Goal: Task Accomplishment & Management: Complete application form

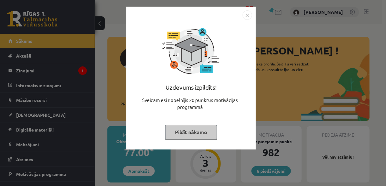
click at [247, 13] on img "Close" at bounding box center [246, 14] width 9 height 9
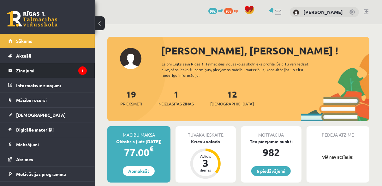
click at [78, 71] on icon "1" at bounding box center [82, 71] width 9 height 9
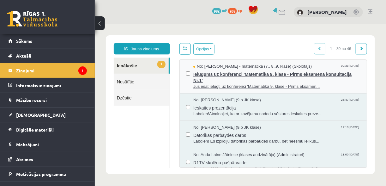
click at [271, 67] on span "No: Irēna Roze - matemātika (7., 8.,9. klase) (Skolotājs)" at bounding box center [252, 66] width 118 height 6
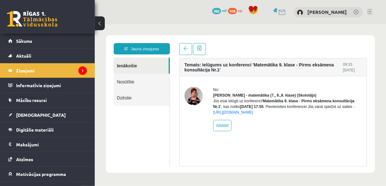
click at [145, 72] on link "Ienākošie" at bounding box center [140, 65] width 55 height 16
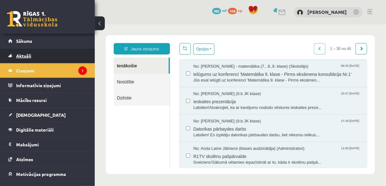
click at [35, 55] on link "Aktuāli" at bounding box center [47, 56] width 79 height 15
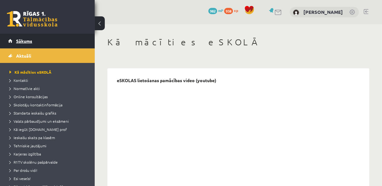
click at [34, 42] on link "Sākums" at bounding box center [47, 41] width 79 height 15
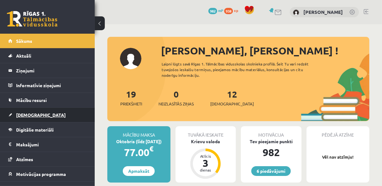
click at [47, 111] on link "[DEMOGRAPHIC_DATA]" at bounding box center [47, 115] width 79 height 15
click at [77, 120] on link "[DEMOGRAPHIC_DATA]" at bounding box center [47, 115] width 79 height 15
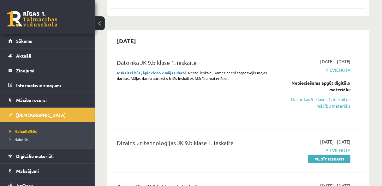
scroll to position [116, 0]
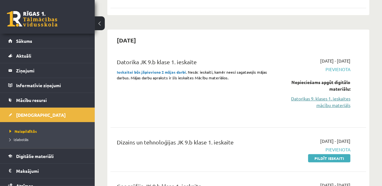
click at [318, 102] on link "Datorikas 9. klases 1. ieskaites mācību materiāls" at bounding box center [315, 102] width 72 height 13
click at [327, 100] on link "Datorikas 9. klases 1. ieskaites mācību materiāls" at bounding box center [315, 102] width 72 height 13
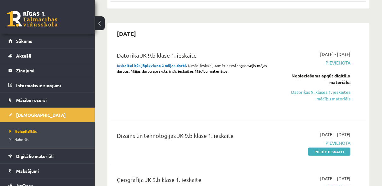
scroll to position [121, 0]
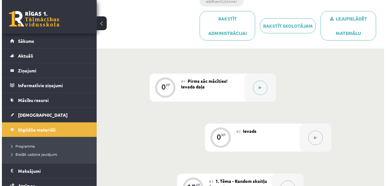
scroll to position [127, 0]
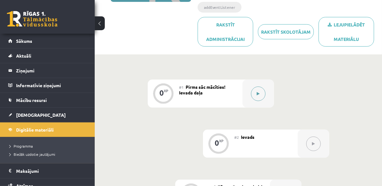
click at [258, 94] on icon at bounding box center [257, 94] width 3 height 4
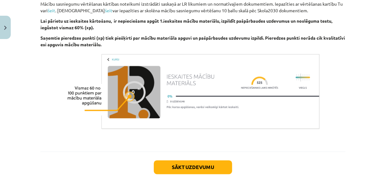
scroll to position [445, 0]
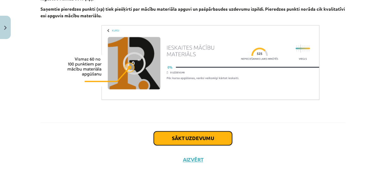
click at [207, 143] on button "Sākt uzdevumu" at bounding box center [193, 139] width 78 height 14
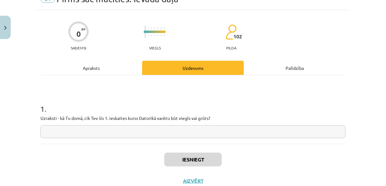
scroll to position [38, 0]
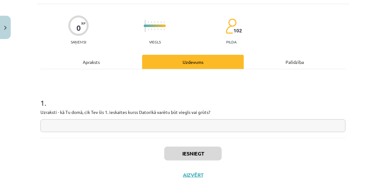
click at [149, 128] on input "text" at bounding box center [192, 126] width 305 height 13
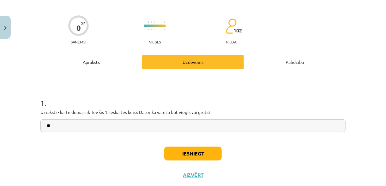
type input "*"
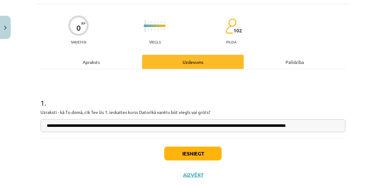
scroll to position [0, 7]
type input "**********"
click at [191, 158] on button "Iesniegt" at bounding box center [192, 154] width 57 height 14
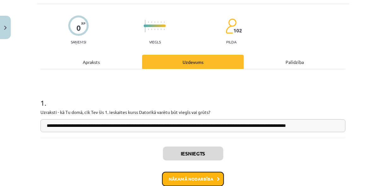
click at [201, 176] on button "Nākamā nodarbība" at bounding box center [193, 179] width 62 height 15
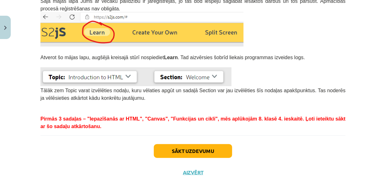
scroll to position [207, 0]
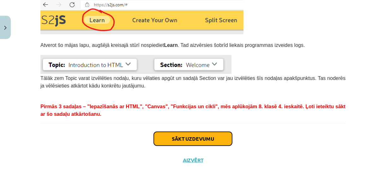
click at [204, 141] on button "Sākt uzdevumu" at bounding box center [193, 139] width 78 height 14
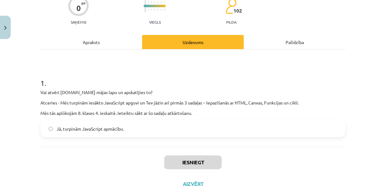
scroll to position [61, 0]
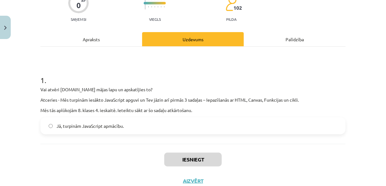
click at [154, 125] on label "Jā, turpinām JavaScript apmācību." at bounding box center [192, 126] width 303 height 16
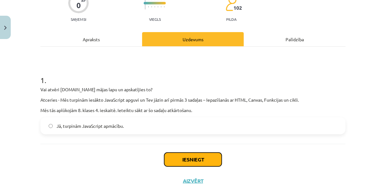
click at [206, 158] on button "Iesniegt" at bounding box center [192, 160] width 57 height 14
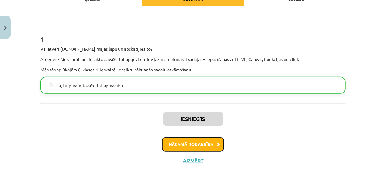
click at [192, 144] on button "Nākamā nodarbība" at bounding box center [193, 145] width 62 height 15
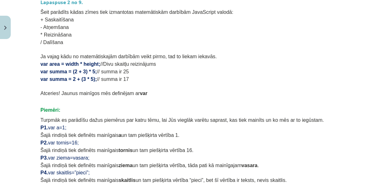
scroll to position [313, 0]
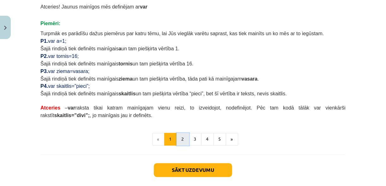
click at [183, 140] on button "2" at bounding box center [182, 139] width 13 height 13
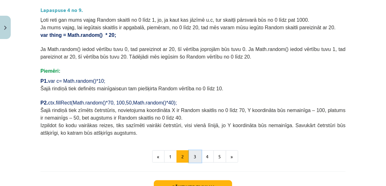
click at [191, 157] on button "3" at bounding box center [195, 157] width 13 height 13
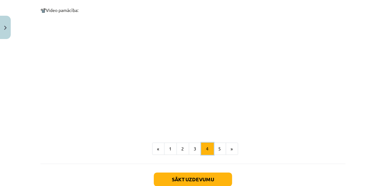
scroll to position [636, 0]
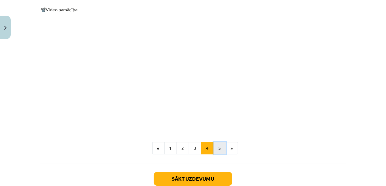
click at [216, 142] on button "5" at bounding box center [219, 148] width 13 height 13
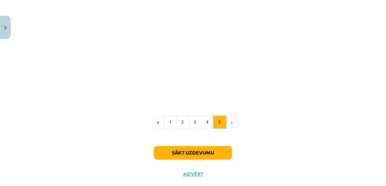
scroll to position [409, 0]
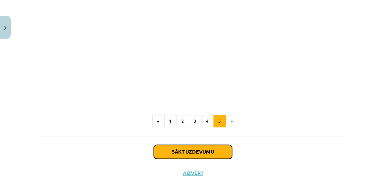
click at [201, 145] on button "Sākt uzdevumu" at bounding box center [193, 152] width 78 height 14
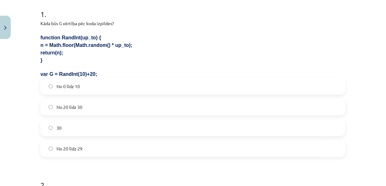
scroll to position [127, 0]
click at [88, 149] on label "No 20 līdz 29" at bounding box center [192, 149] width 303 height 16
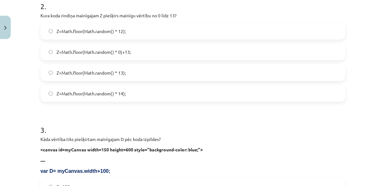
scroll to position [295, 0]
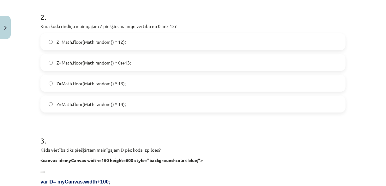
click at [51, 104] on label "Z=Math.floor(Math.random() * 14);" at bounding box center [192, 105] width 303 height 16
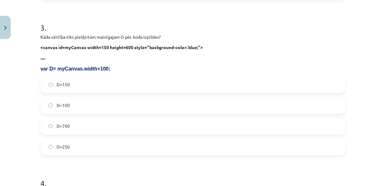
scroll to position [410, 0]
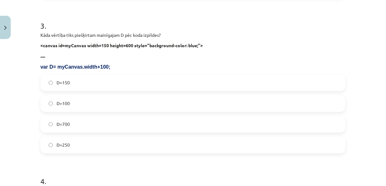
click at [64, 145] on span "D=250" at bounding box center [62, 145] width 13 height 7
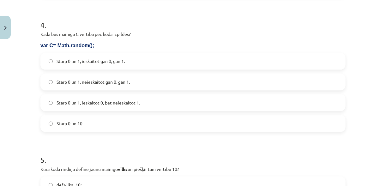
scroll to position [562, 0]
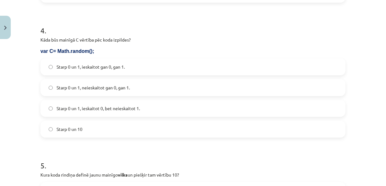
click at [106, 110] on span "Starp 0 un 1, ieskaitot 0, bet neieskaitot 1." at bounding box center [97, 108] width 83 height 7
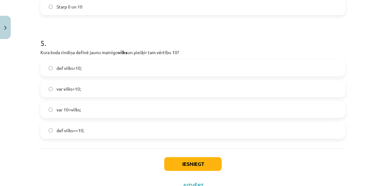
scroll to position [685, 0]
drag, startPoint x: 15, startPoint y: 71, endPoint x: 23, endPoint y: 85, distance: 15.7
click at [23, 85] on div "Mācību tēma: Datorikas 9. klases 1. ieskaites mācību materiāls #3 1. Tēma - Ran…" at bounding box center [193, 93] width 386 height 186
click at [67, 90] on span "var vilks=10;" at bounding box center [68, 88] width 24 height 7
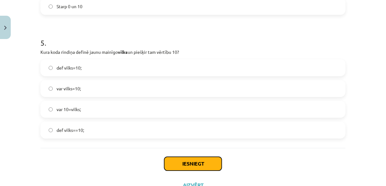
click at [188, 163] on button "Iesniegt" at bounding box center [192, 164] width 57 height 14
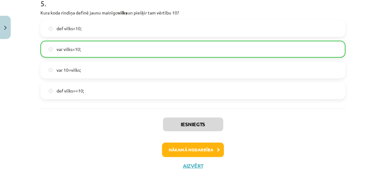
scroll to position [730, 0]
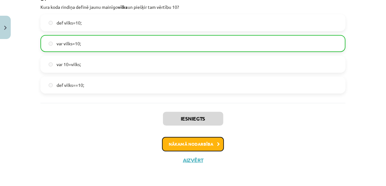
click at [208, 142] on button "Nākamā nodarbība" at bounding box center [193, 144] width 62 height 15
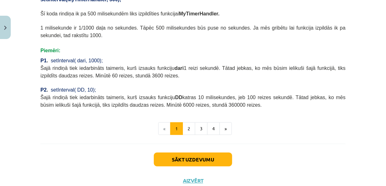
scroll to position [314, 0]
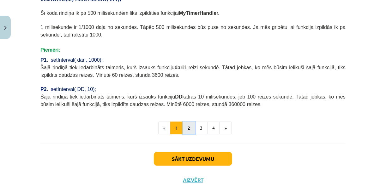
click at [186, 122] on button "2" at bounding box center [188, 128] width 13 height 13
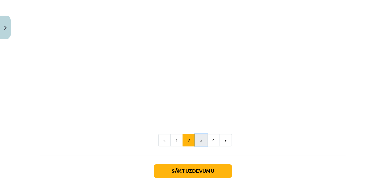
click at [199, 134] on button "3" at bounding box center [201, 140] width 13 height 13
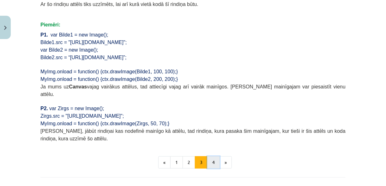
click at [211, 157] on button "4" at bounding box center [213, 163] width 13 height 13
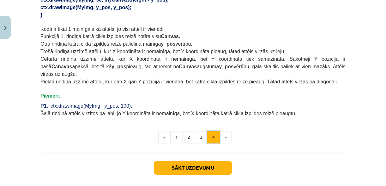
scroll to position [449, 0]
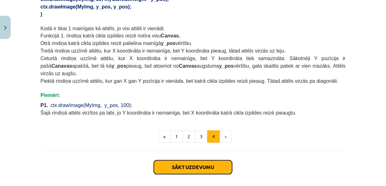
click at [218, 161] on button "Sākt uzdevumu" at bounding box center [193, 168] width 78 height 14
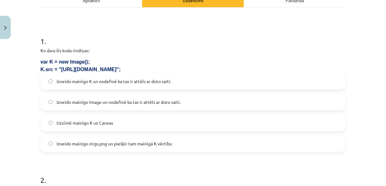
scroll to position [100, 0]
click at [122, 84] on label "Izveido mainīgo K un nodefinē ka tas ir attēls ar doto saiti." at bounding box center [192, 81] width 303 height 16
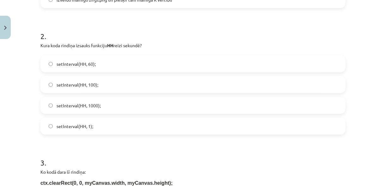
scroll to position [245, 0]
click at [98, 103] on span "setInterval(HH, 1000);" at bounding box center [78, 105] width 44 height 7
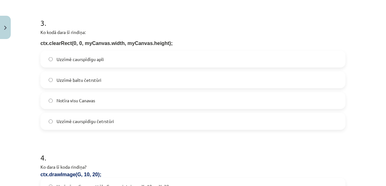
scroll to position [384, 0]
click at [84, 104] on label "Notīra visu Canavas" at bounding box center [192, 101] width 303 height 16
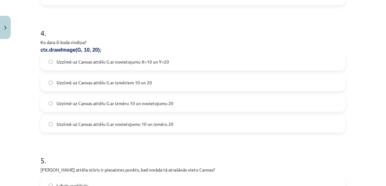
scroll to position [510, 0]
click at [88, 65] on label "Uzzīmē uz Canvas attēlu G ar novietojumu X=10 un Y=20" at bounding box center [192, 62] width 303 height 16
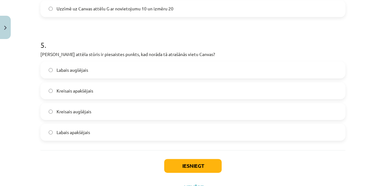
scroll to position [625, 0]
click at [61, 92] on span "Kreisais apakšējais" at bounding box center [74, 90] width 37 height 7
click at [96, 114] on label "Kreisais augšējais" at bounding box center [192, 111] width 303 height 16
click at [186, 165] on button "Iesniegt" at bounding box center [192, 166] width 57 height 14
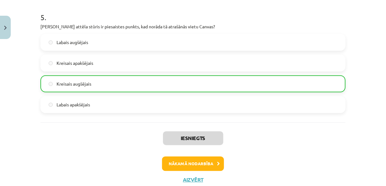
scroll to position [672, 0]
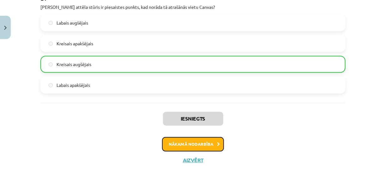
click at [205, 149] on button "Nākamā nodarbība" at bounding box center [193, 144] width 62 height 15
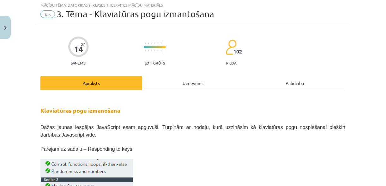
scroll to position [15, 0]
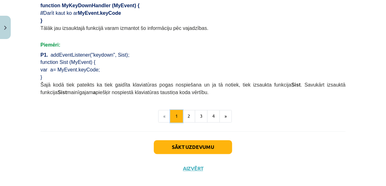
click at [180, 111] on button "1" at bounding box center [176, 116] width 13 height 13
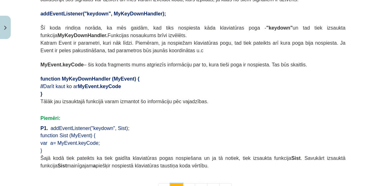
scroll to position [421, 0]
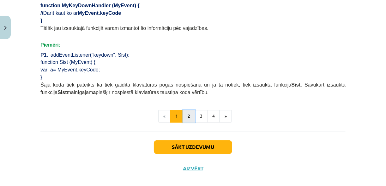
click at [189, 110] on button "2" at bounding box center [188, 116] width 13 height 13
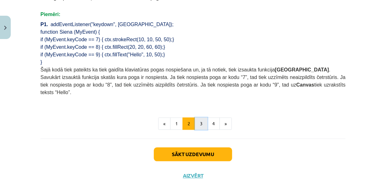
click at [196, 118] on button "3" at bounding box center [201, 124] width 13 height 13
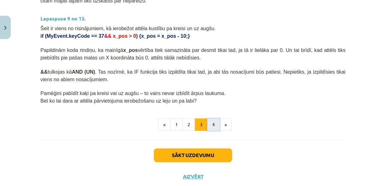
click at [213, 119] on button "4" at bounding box center [213, 125] width 13 height 13
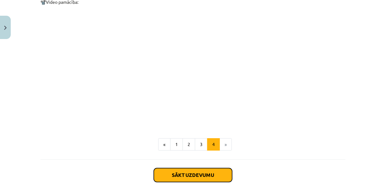
click at [199, 168] on button "Sākt uzdevumu" at bounding box center [193, 175] width 78 height 14
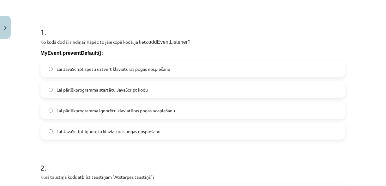
scroll to position [109, 0]
click at [121, 112] on span "Lai pārlūkprogramma ignorētu klaviatūras pogas nospiešanu" at bounding box center [115, 110] width 118 height 7
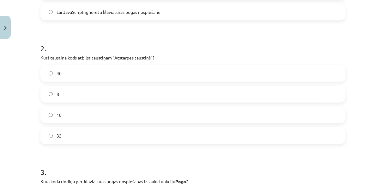
scroll to position [232, 0]
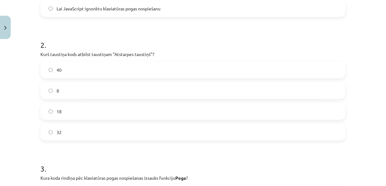
click at [64, 133] on label "32" at bounding box center [192, 133] width 303 height 16
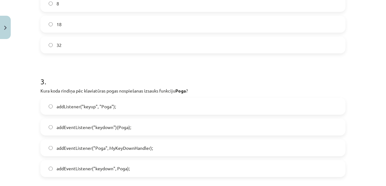
scroll to position [346, 0]
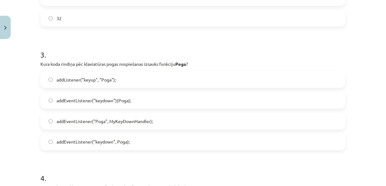
click at [105, 101] on span "addEventListener("keydown")(Poga);" at bounding box center [93, 100] width 74 height 7
click at [110, 144] on span "addEventListener("keydown", Poga);" at bounding box center [92, 142] width 73 height 7
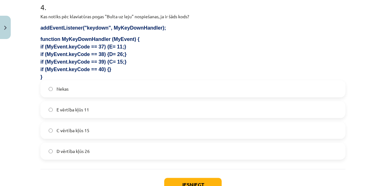
scroll to position [534, 0]
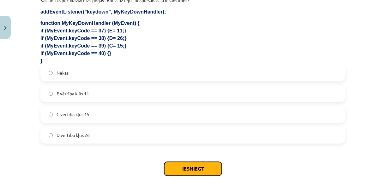
click at [199, 171] on button "Iesniegt" at bounding box center [192, 169] width 57 height 14
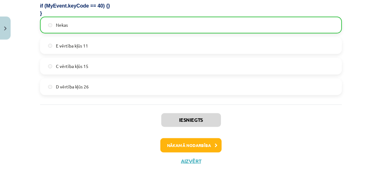
scroll to position [584, 0]
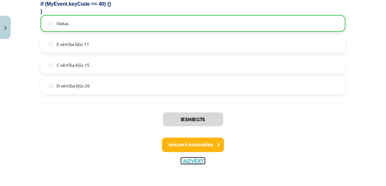
click at [192, 159] on button "Aizvērt" at bounding box center [193, 161] width 24 height 6
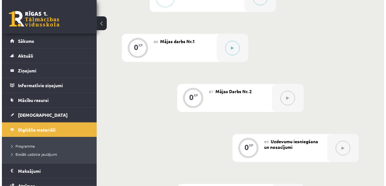
scroll to position [426, 0]
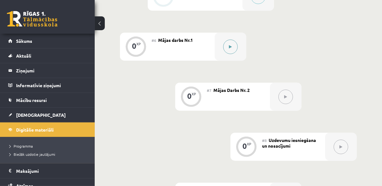
click at [233, 45] on button at bounding box center [230, 47] width 15 height 15
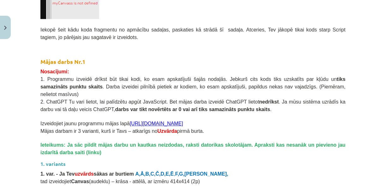
scroll to position [507, 0]
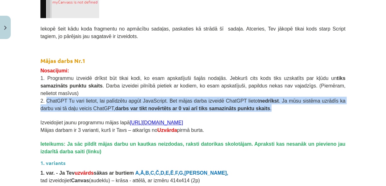
drag, startPoint x: 44, startPoint y: 91, endPoint x: 211, endPoint y: 103, distance: 167.6
click at [211, 103] on p "2. ChatGPT Tu vari lietot, lai palīdzētu apgūt JavaScript. Bet mājas darba izve…" at bounding box center [192, 104] width 305 height 15
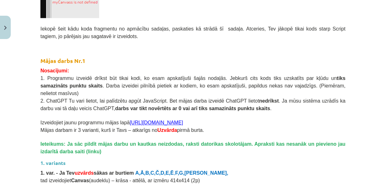
drag, startPoint x: 149, startPoint y: 115, endPoint x: 144, endPoint y: 113, distance: 5.3
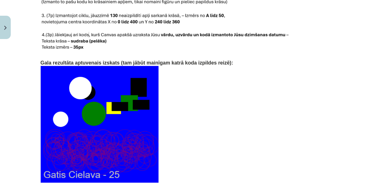
scroll to position [1388, 0]
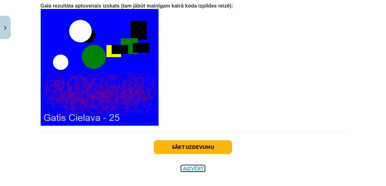
click at [193, 166] on button "Aizvērt" at bounding box center [193, 169] width 24 height 6
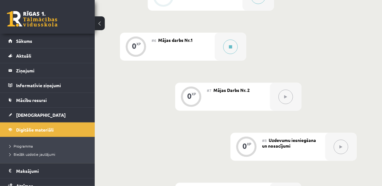
click at [287, 94] on button at bounding box center [285, 97] width 15 height 15
click at [230, 45] on icon at bounding box center [230, 47] width 3 height 4
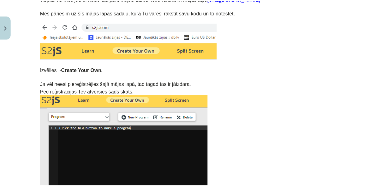
scroll to position [163, 0]
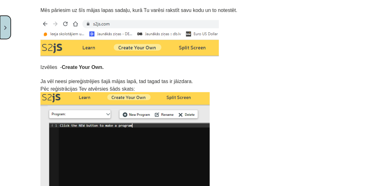
click at [6, 28] on img "Close" at bounding box center [5, 28] width 3 height 4
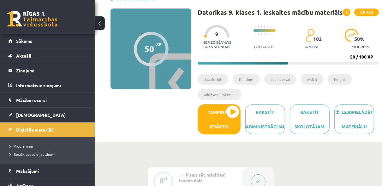
scroll to position [0, 0]
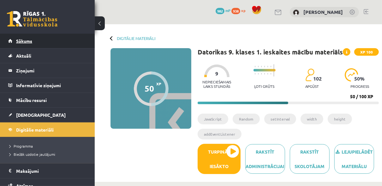
click at [32, 45] on link "Sākums" at bounding box center [47, 41] width 79 height 15
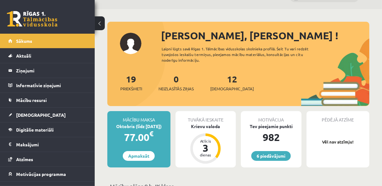
scroll to position [15, 0]
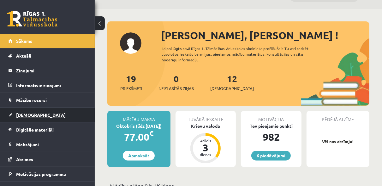
click at [36, 114] on link "[DEMOGRAPHIC_DATA]" at bounding box center [47, 115] width 79 height 15
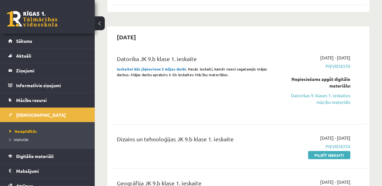
scroll to position [120, 0]
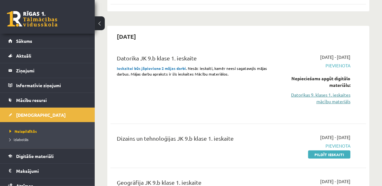
click at [328, 94] on link "Datorikas 9. klases 1. ieskaites mācību materiāls" at bounding box center [315, 98] width 72 height 13
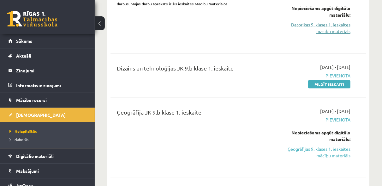
scroll to position [191, 0]
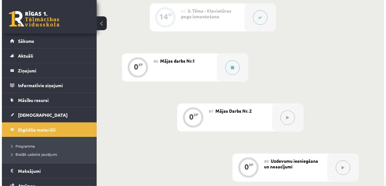
scroll to position [407, 0]
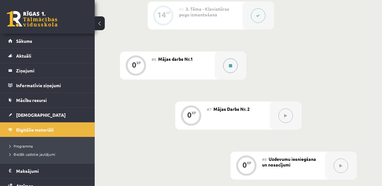
click at [229, 70] on button at bounding box center [230, 66] width 15 height 15
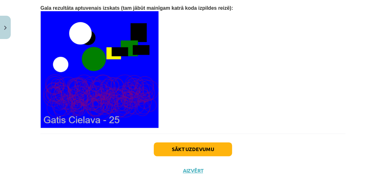
scroll to position [1388, 0]
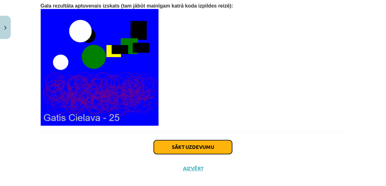
click at [190, 141] on button "Sākt uzdevumu" at bounding box center [193, 148] width 78 height 14
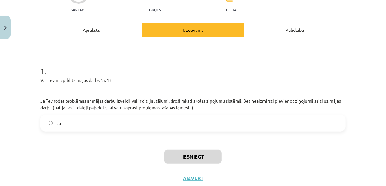
scroll to position [70, 0]
click at [102, 31] on div "Apraksts" at bounding box center [91, 29] width 102 height 14
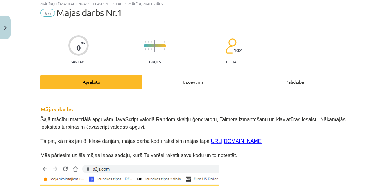
scroll to position [15, 0]
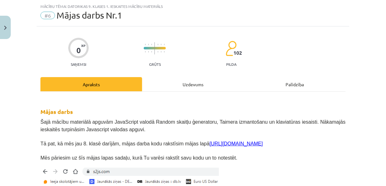
click at [211, 144] on link "[URL][DOMAIN_NAME]" at bounding box center [235, 143] width 53 height 5
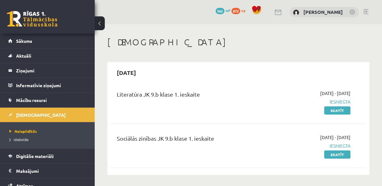
scroll to position [101, 0]
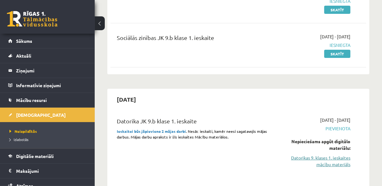
click at [326, 156] on link "Datorikas 9. klases 1. ieskaites mācību materiāls" at bounding box center [315, 161] width 72 height 13
click at [335, 167] on link "Datorikas 9. klases 1. ieskaites mācību materiāls" at bounding box center [315, 161] width 72 height 13
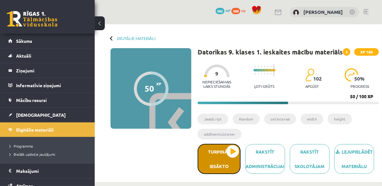
click at [227, 146] on button "Turpināt iesākto" at bounding box center [218, 159] width 43 height 30
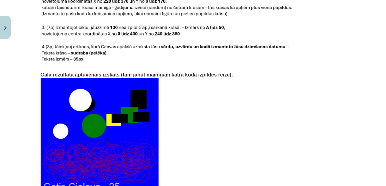
scroll to position [1388, 0]
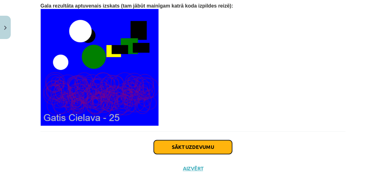
click at [192, 141] on button "Sākt uzdevumu" at bounding box center [193, 148] width 78 height 14
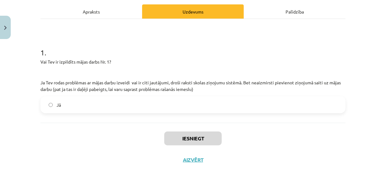
scroll to position [88, 0]
click at [93, 107] on label "Jā" at bounding box center [192, 105] width 303 height 16
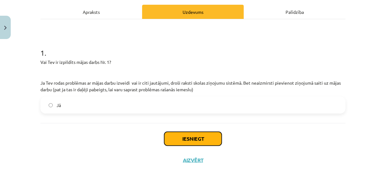
click at [187, 139] on button "Iesniegt" at bounding box center [192, 139] width 57 height 14
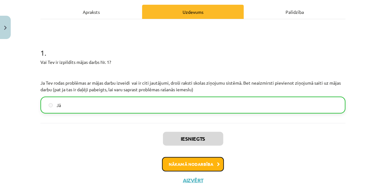
click at [196, 165] on button "Nākamā nodarbība" at bounding box center [193, 164] width 62 height 15
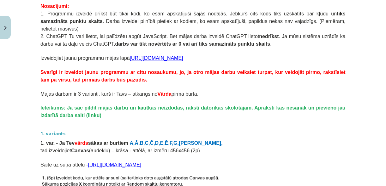
scroll to position [126, 0]
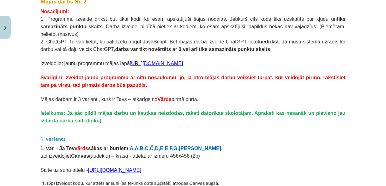
click at [149, 61] on link "https://s2js.com/" at bounding box center [156, 63] width 53 height 5
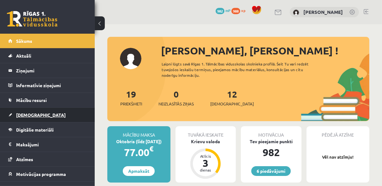
click at [18, 121] on link "[DEMOGRAPHIC_DATA]" at bounding box center [47, 115] width 79 height 15
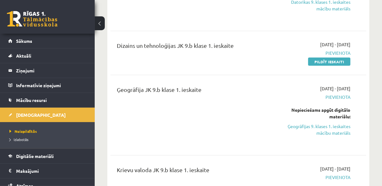
scroll to position [157, 0]
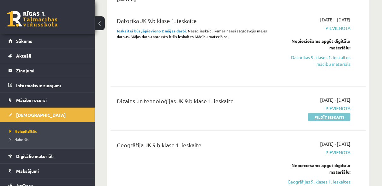
click at [330, 121] on link "Pildīt ieskaiti" at bounding box center [329, 117] width 42 height 8
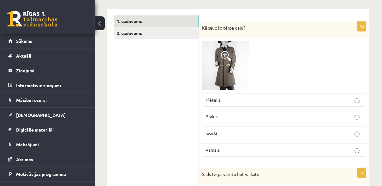
scroll to position [98, 0]
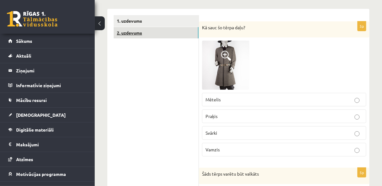
click at [180, 34] on link "2. uzdevums" at bounding box center [156, 33] width 85 height 12
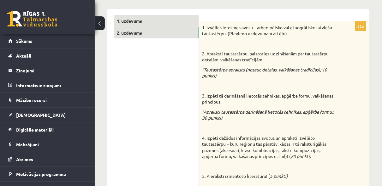
scroll to position [0, 0]
click at [176, 16] on link "1. uzdevums" at bounding box center [156, 21] width 85 height 12
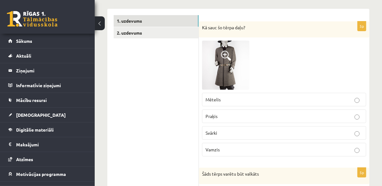
click at [332, 103] on label "Mētelis" at bounding box center [284, 100] width 164 height 14
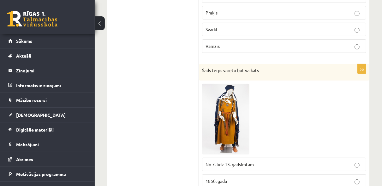
scroll to position [254, 0]
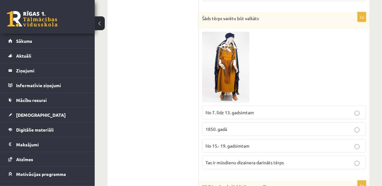
click at [326, 109] on p "No 7. līdz 13. gadsimtam" at bounding box center [283, 112] width 157 height 7
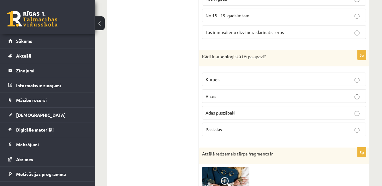
scroll to position [389, 0]
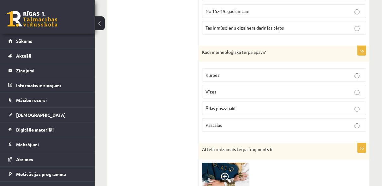
click at [263, 106] on p "Ādas puszābaki" at bounding box center [283, 108] width 157 height 7
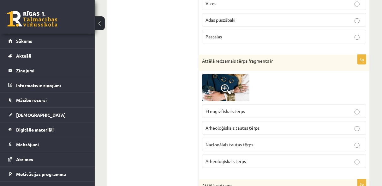
scroll to position [498, 0]
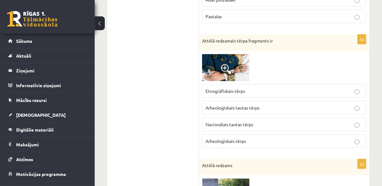
click at [255, 138] on p "Arheoloģiskais tērps" at bounding box center [283, 141] width 157 height 7
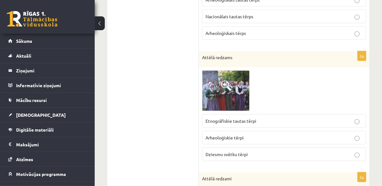
scroll to position [607, 0]
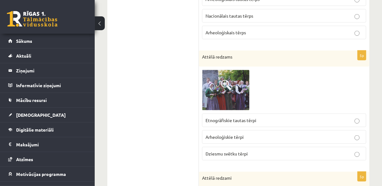
click at [258, 117] on p "Etnogrāfiskie tautas tērpi" at bounding box center [283, 120] width 157 height 7
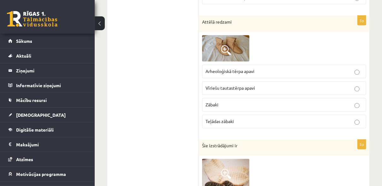
scroll to position [755, 0]
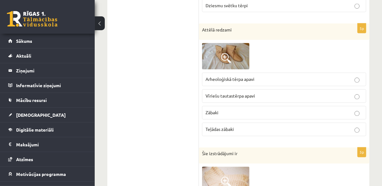
click at [277, 76] on p "Arheoloģiskā tērpa apavi" at bounding box center [283, 79] width 157 height 7
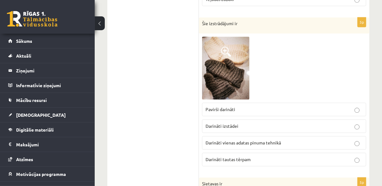
scroll to position [887, 0]
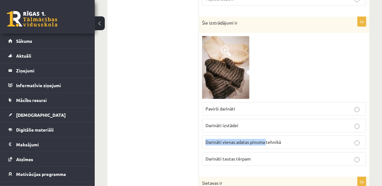
drag, startPoint x: 268, startPoint y: 122, endPoint x: 266, endPoint y: 136, distance: 14.1
click at [266, 136] on fieldset "Pavirši darināti Darināti izstādei Darināti vienas adatas pinuma tehnikā Darinā…" at bounding box center [284, 133] width 164 height 69
click at [266, 139] on span "Darināti vienas adatas pinuma tehnikā" at bounding box center [242, 142] width 75 height 6
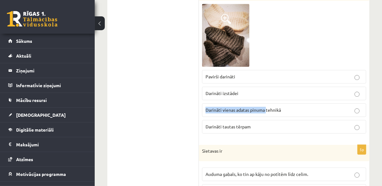
scroll to position [981, 0]
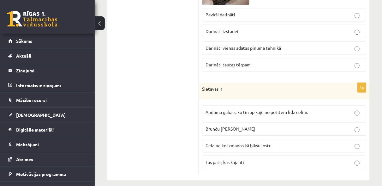
click at [298, 109] on span "Auduma gabals, ko tin ap kāju no potītēm līdz celim." at bounding box center [256, 112] width 103 height 6
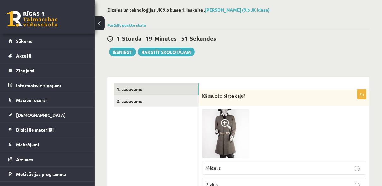
scroll to position [0, 0]
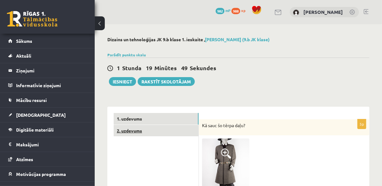
click at [162, 127] on link "2. uzdevums" at bounding box center [156, 131] width 85 height 12
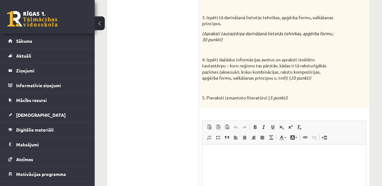
scroll to position [262, 0]
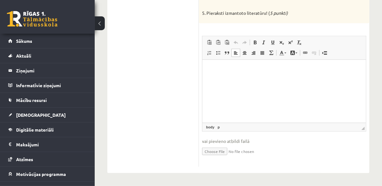
click at [252, 79] on html at bounding box center [283, 69] width 163 height 19
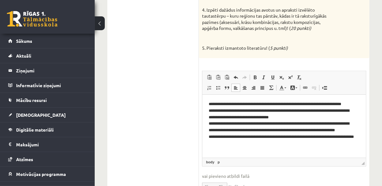
scroll to position [225, 0]
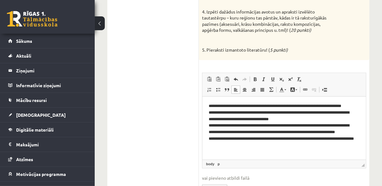
click at [214, 101] on html "**********" at bounding box center [283, 129] width 163 height 65
click at [212, 99] on html "**********" at bounding box center [283, 129] width 163 height 65
click at [205, 101] on html "**********" at bounding box center [283, 129] width 163 height 65
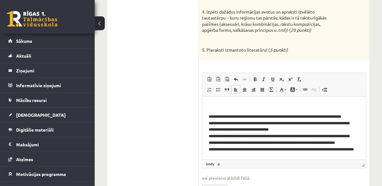
click at [214, 105] on p "Визуальный текстовый редактор, wiswyg-editor-user-answer-47433923241060" at bounding box center [283, 106] width 151 height 7
click at [218, 124] on p "**********" at bounding box center [281, 140] width 147 height 52
click at [209, 123] on p "**********" at bounding box center [281, 140] width 147 height 52
drag, startPoint x: 217, startPoint y: 137, endPoint x: 204, endPoint y: 134, distance: 13.9
click at [204, 134] on html "**********" at bounding box center [283, 135] width 163 height 76
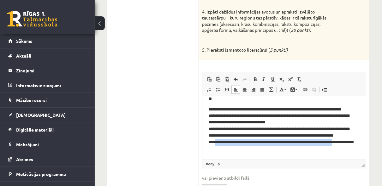
scroll to position [9, 0]
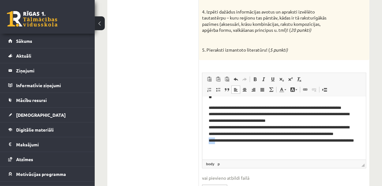
drag, startPoint x: 218, startPoint y: 157, endPoint x: 201, endPoint y: 146, distance: 20.4
click at [202, 146] on html "**********" at bounding box center [283, 126] width 163 height 76
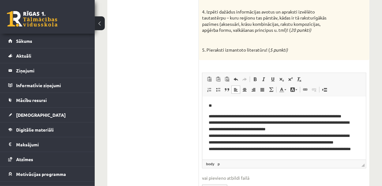
scroll to position [0, 0]
click at [223, 109] on body "**********" at bounding box center [283, 134] width 151 height 63
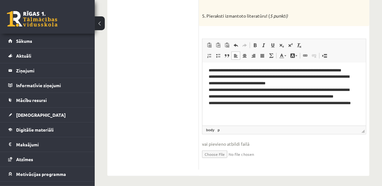
scroll to position [262, 0]
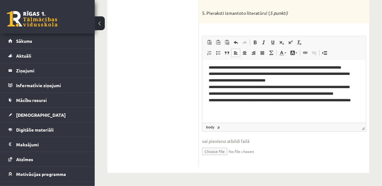
click at [219, 151] on input "file" at bounding box center [284, 151] width 164 height 13
type input "**********"
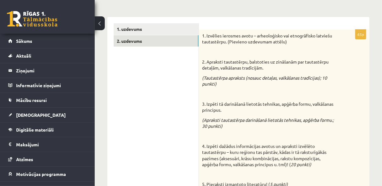
scroll to position [0, 0]
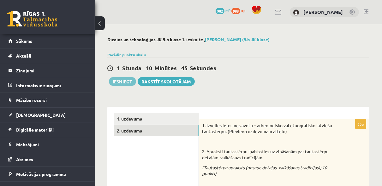
drag, startPoint x: 115, startPoint y: 76, endPoint x: 115, endPoint y: 79, distance: 3.2
click at [115, 79] on div "1 Stunda 10 Minūtes 45 Sekundes Ieskaite saglabāta! Iesniegt Rakstīt skolotājam" at bounding box center [238, 72] width 262 height 28
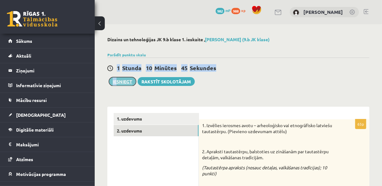
click at [115, 79] on button "Iesniegt" at bounding box center [122, 81] width 27 height 9
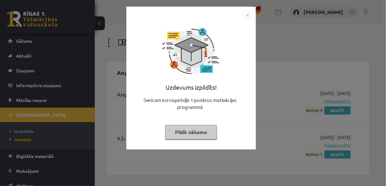
click at [246, 16] on img "Close" at bounding box center [246, 14] width 9 height 9
